Goal: Navigation & Orientation: Find specific page/section

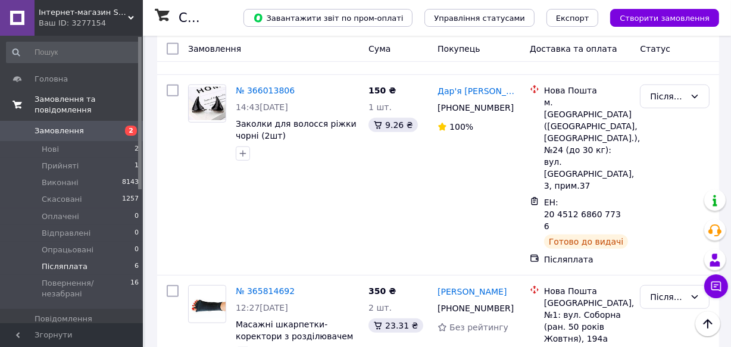
scroll to position [751, 0]
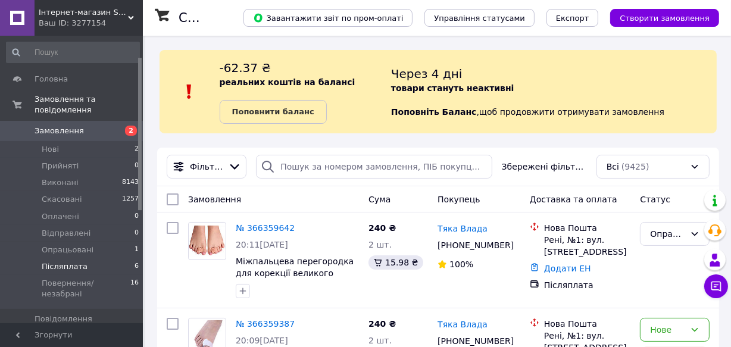
scroll to position [54, 0]
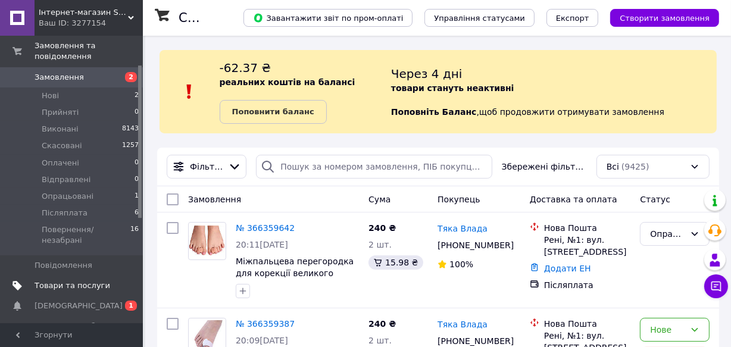
click at [73, 280] on span "Товари та послуги" at bounding box center [73, 285] width 76 height 11
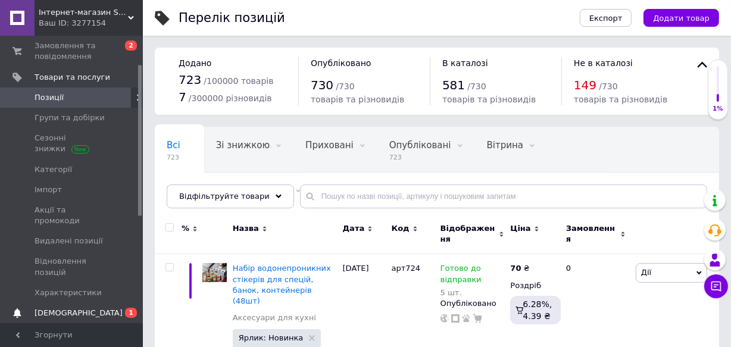
click at [52, 308] on span "[DEMOGRAPHIC_DATA]" at bounding box center [79, 313] width 88 height 11
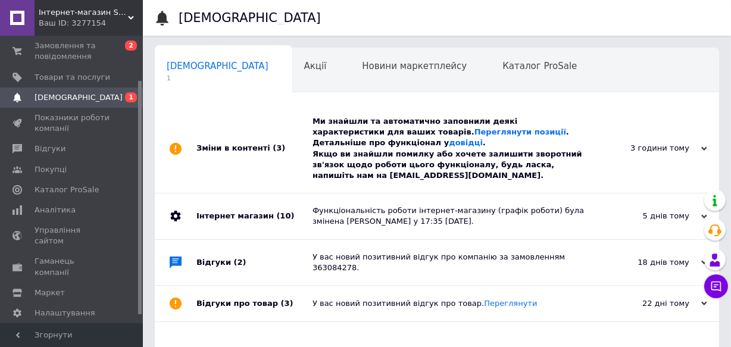
scroll to position [0, 6]
click at [286, 80] on div "Акції 0" at bounding box center [315, 70] width 58 height 45
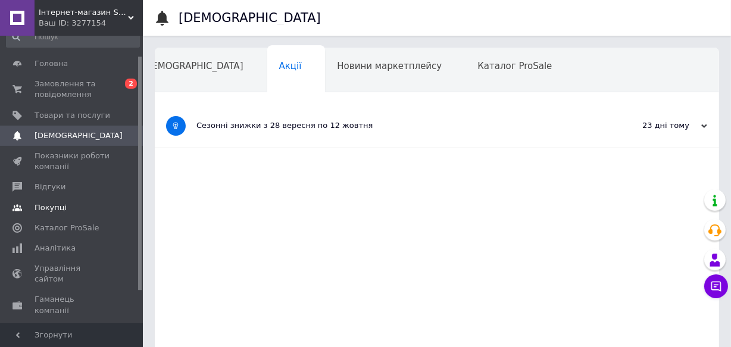
scroll to position [9, 0]
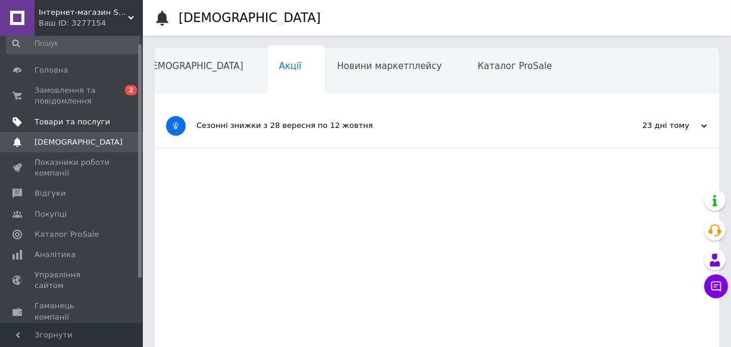
click at [55, 121] on span "Товари та послуги" at bounding box center [73, 122] width 76 height 11
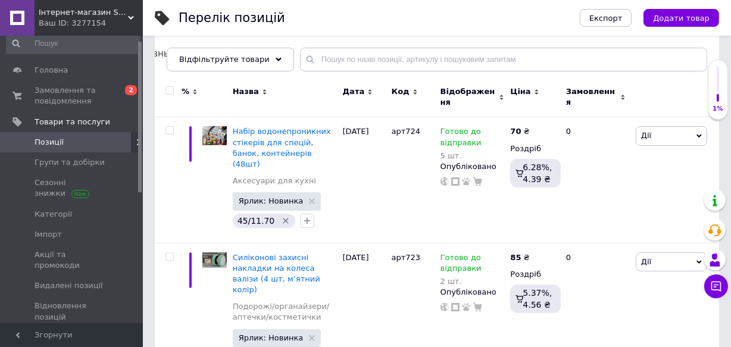
scroll to position [162, 0]
